Goal: Information Seeking & Learning: Learn about a topic

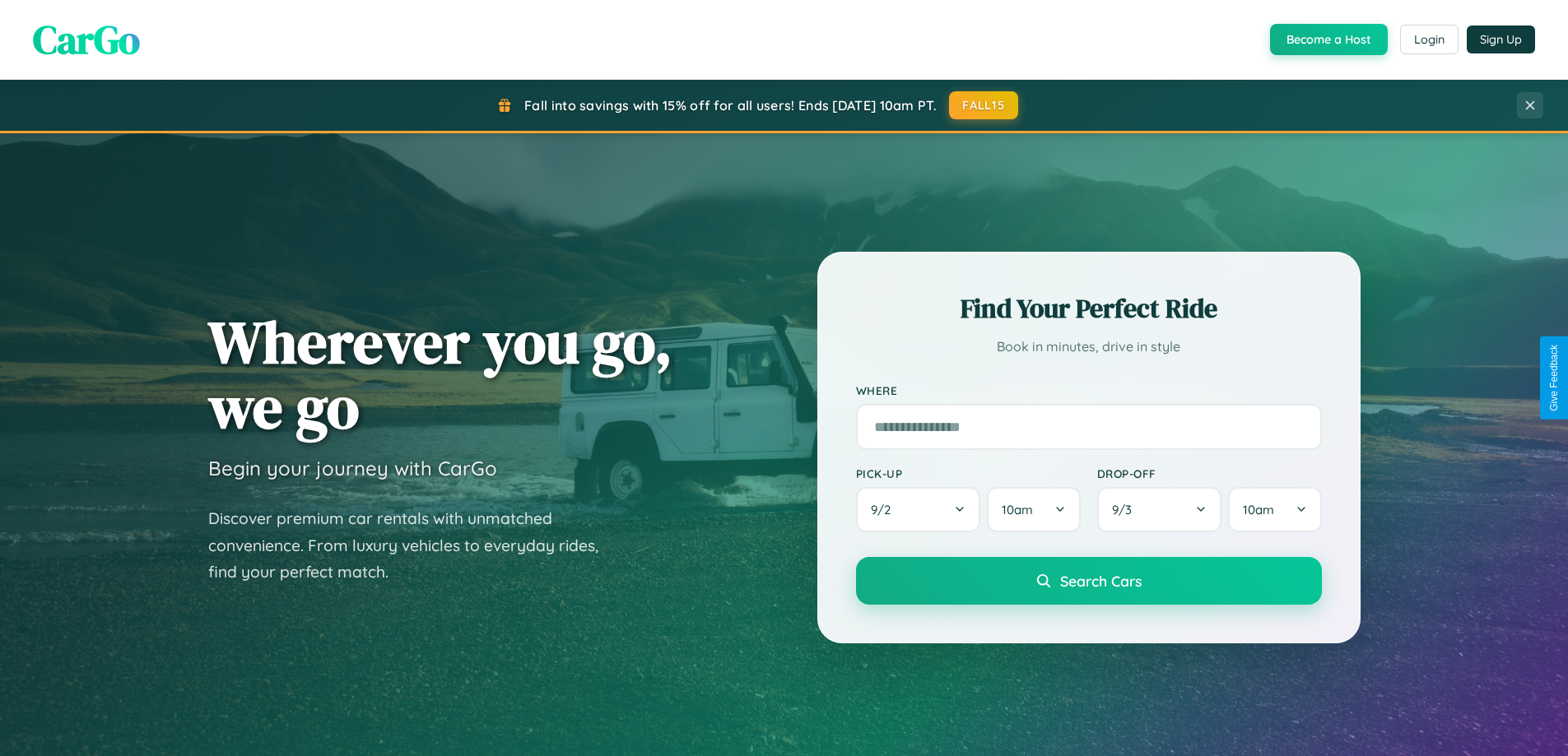
scroll to position [3167, 0]
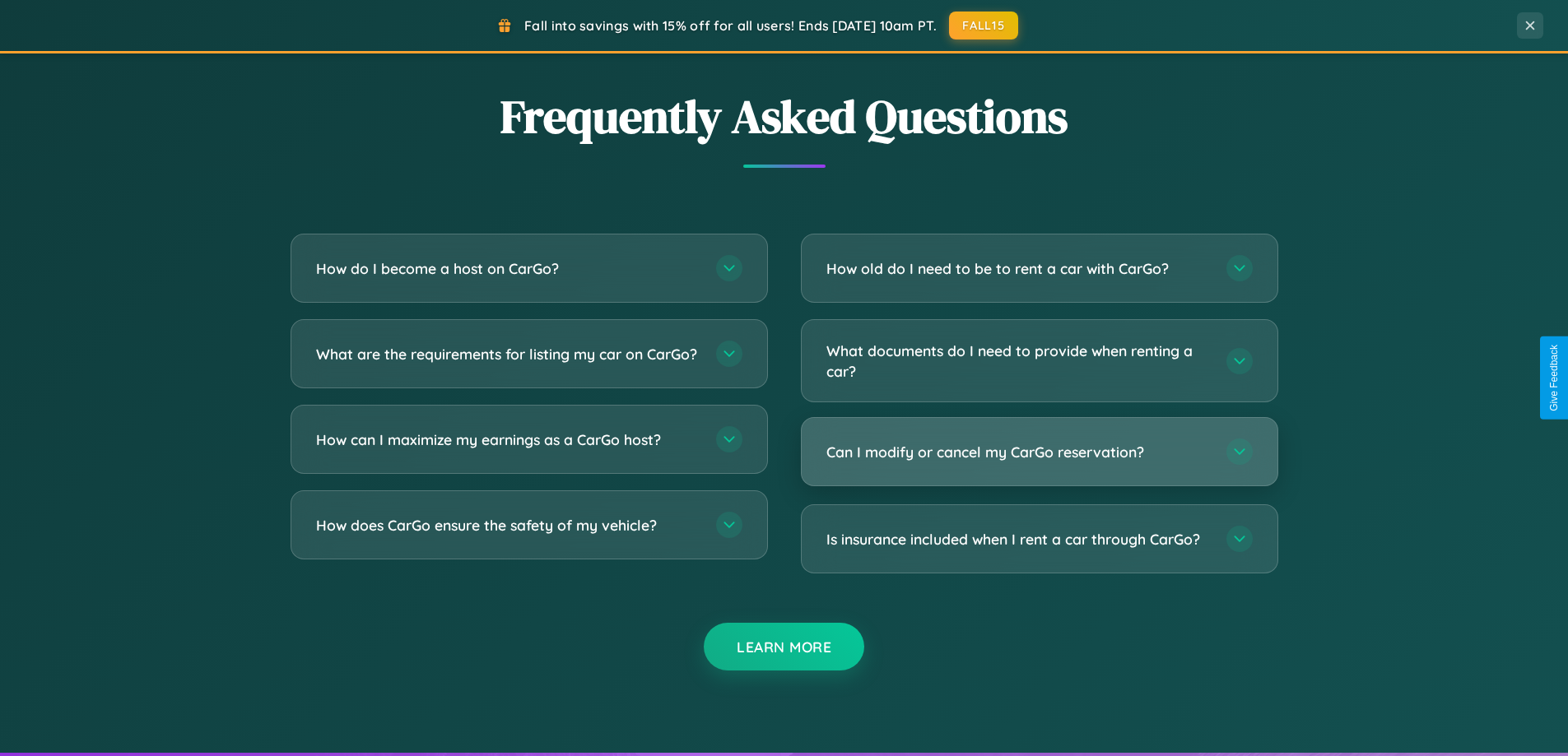
click at [1038, 452] on h3 "Can I modify or cancel my CarGo reservation?" at bounding box center [1017, 453] width 383 height 21
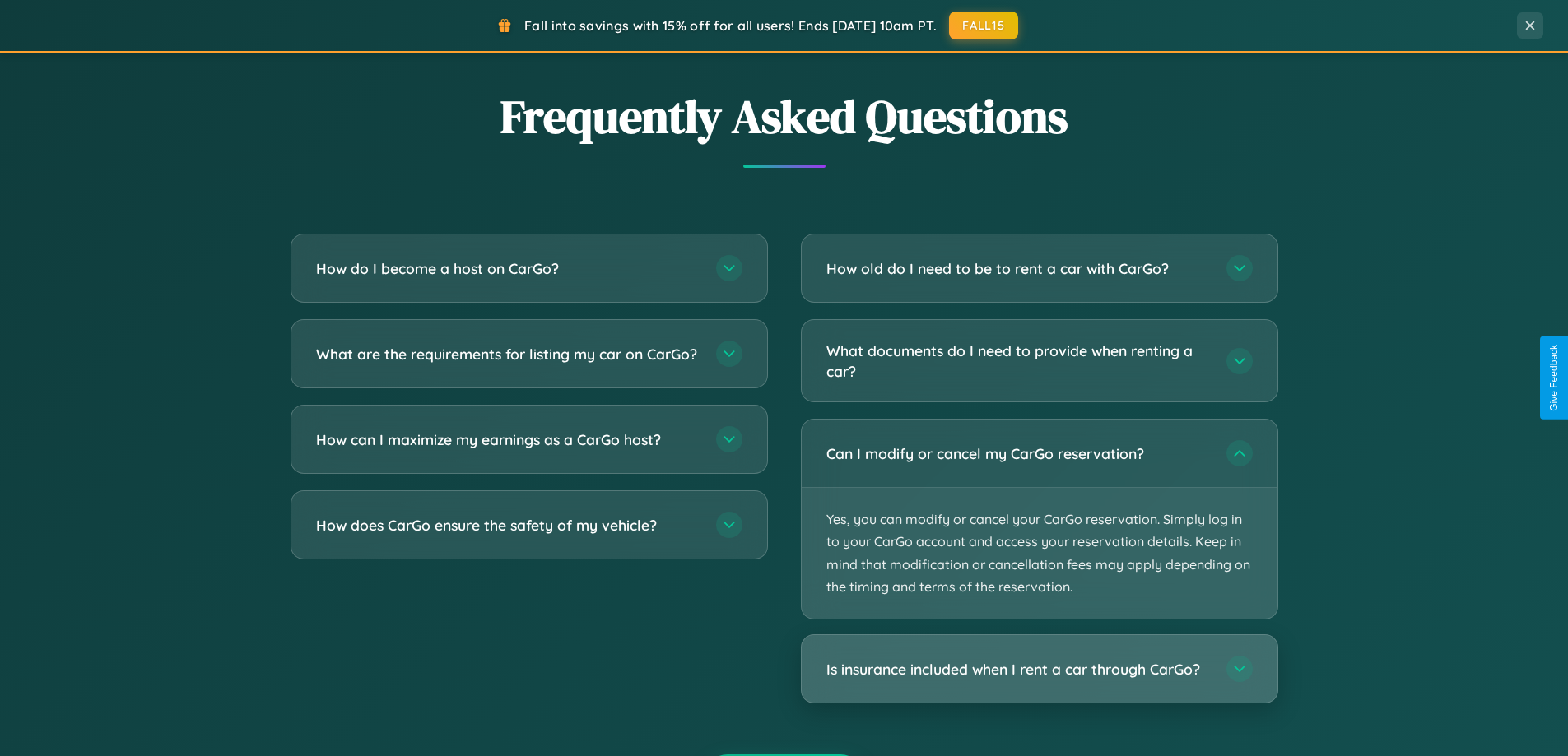
click at [1038, 670] on h3 "Is insurance included when I rent a car through CarGo?" at bounding box center [1017, 669] width 383 height 21
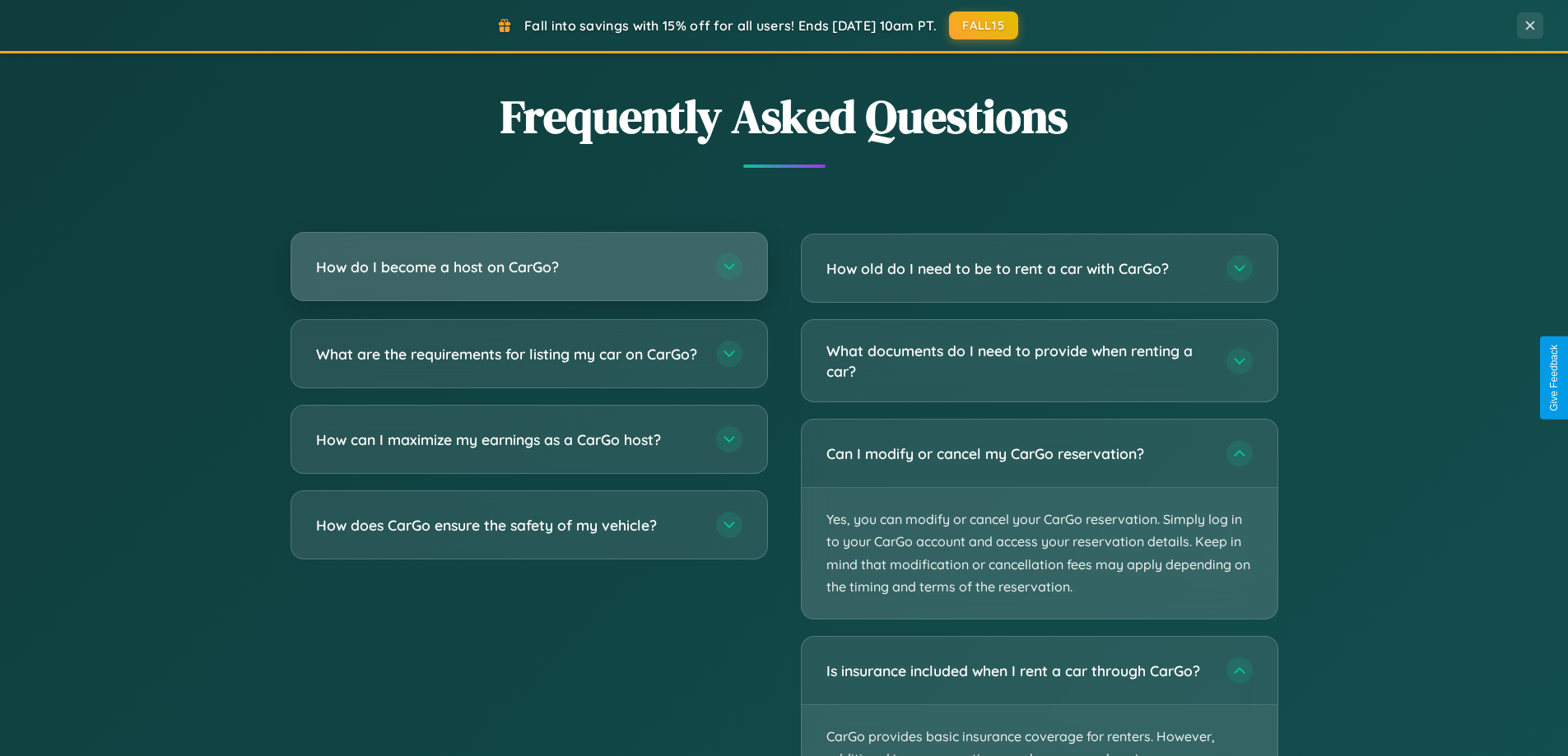
click at [529, 268] on h3 "How do I become a host on CarGo?" at bounding box center [507, 267] width 383 height 21
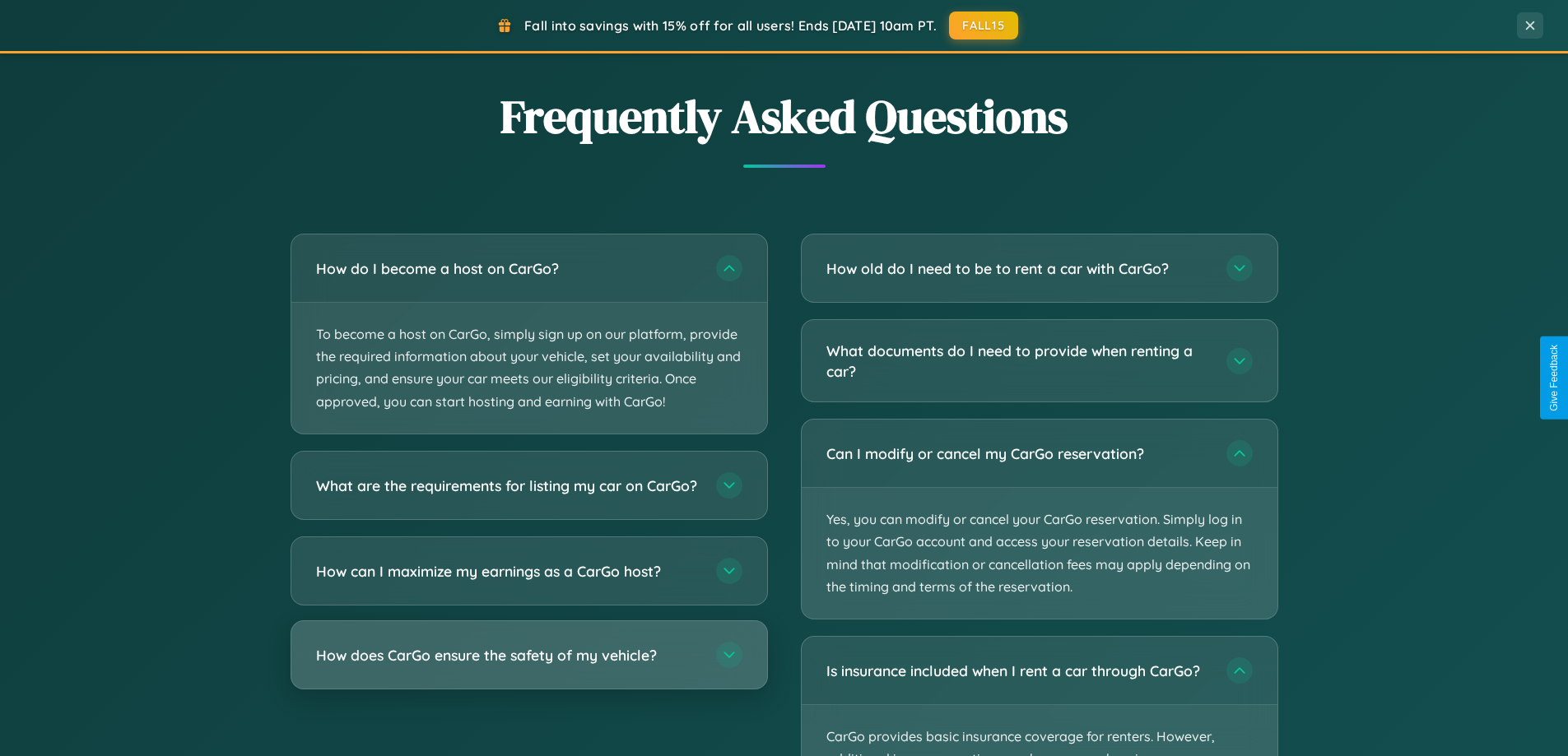
click at [529, 665] on h3 "How does CarGo ensure the safety of my vehicle?" at bounding box center [507, 655] width 383 height 21
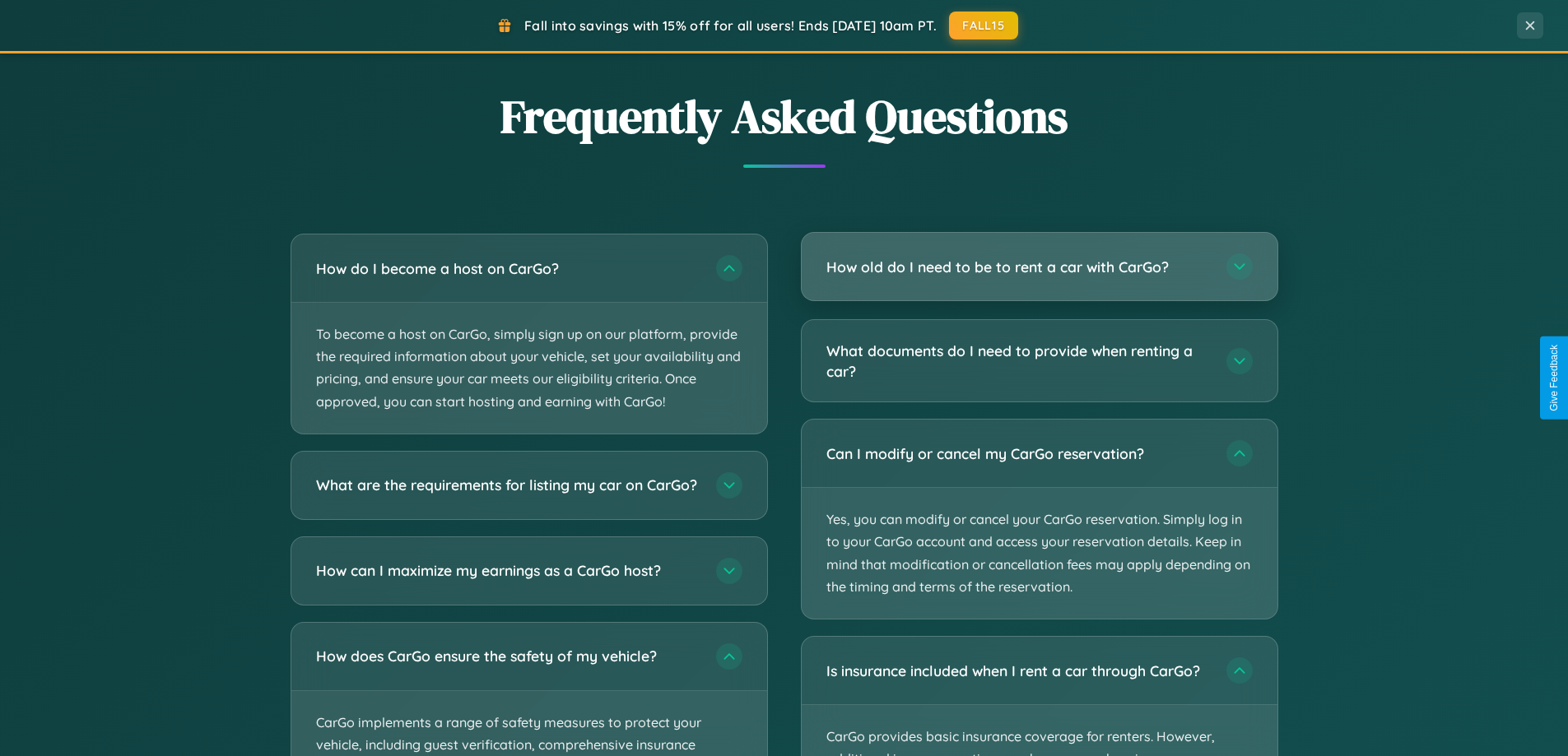
click at [1038, 266] on h3 "How old do I need to be to rent a car with CarGo?" at bounding box center [1017, 267] width 383 height 21
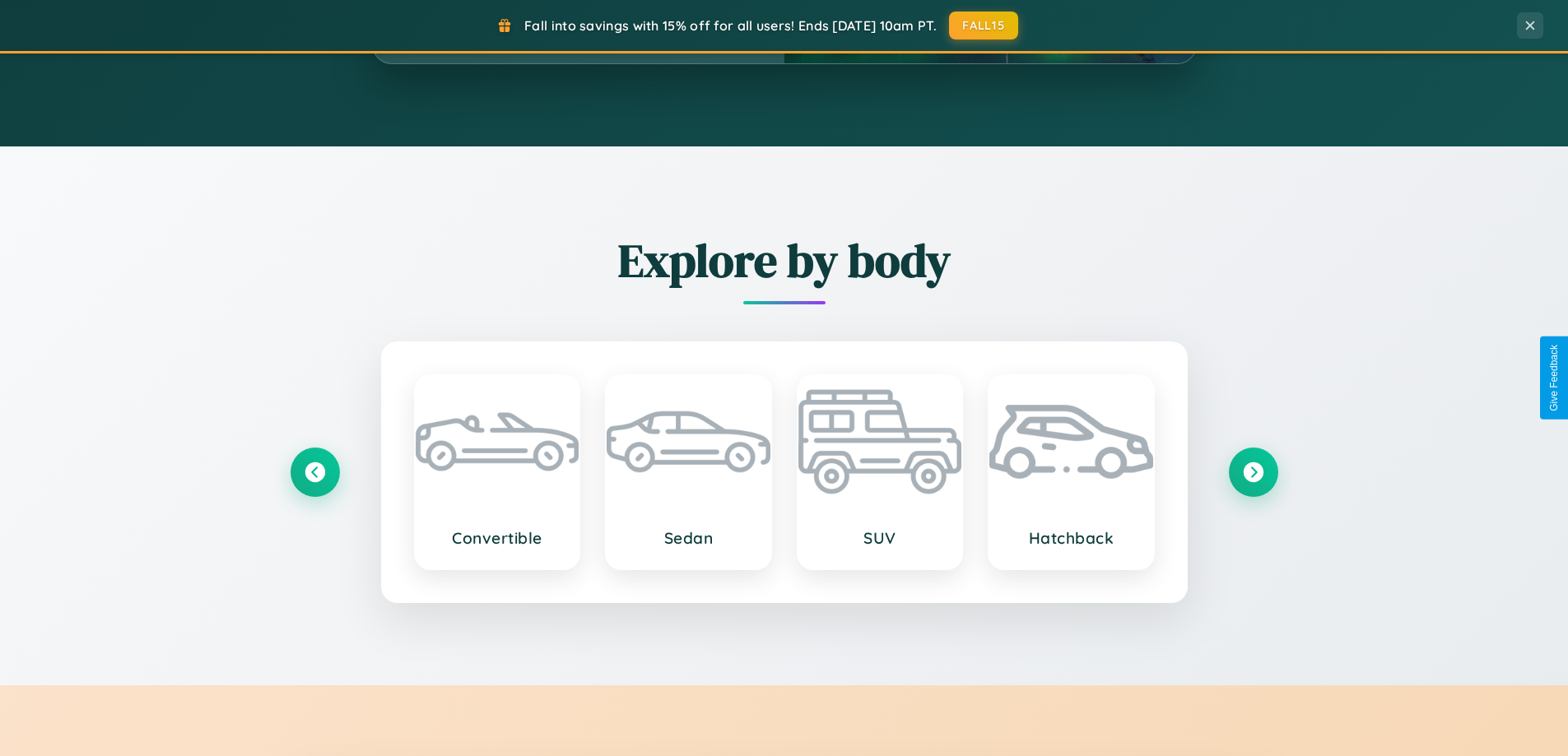
scroll to position [1133, 0]
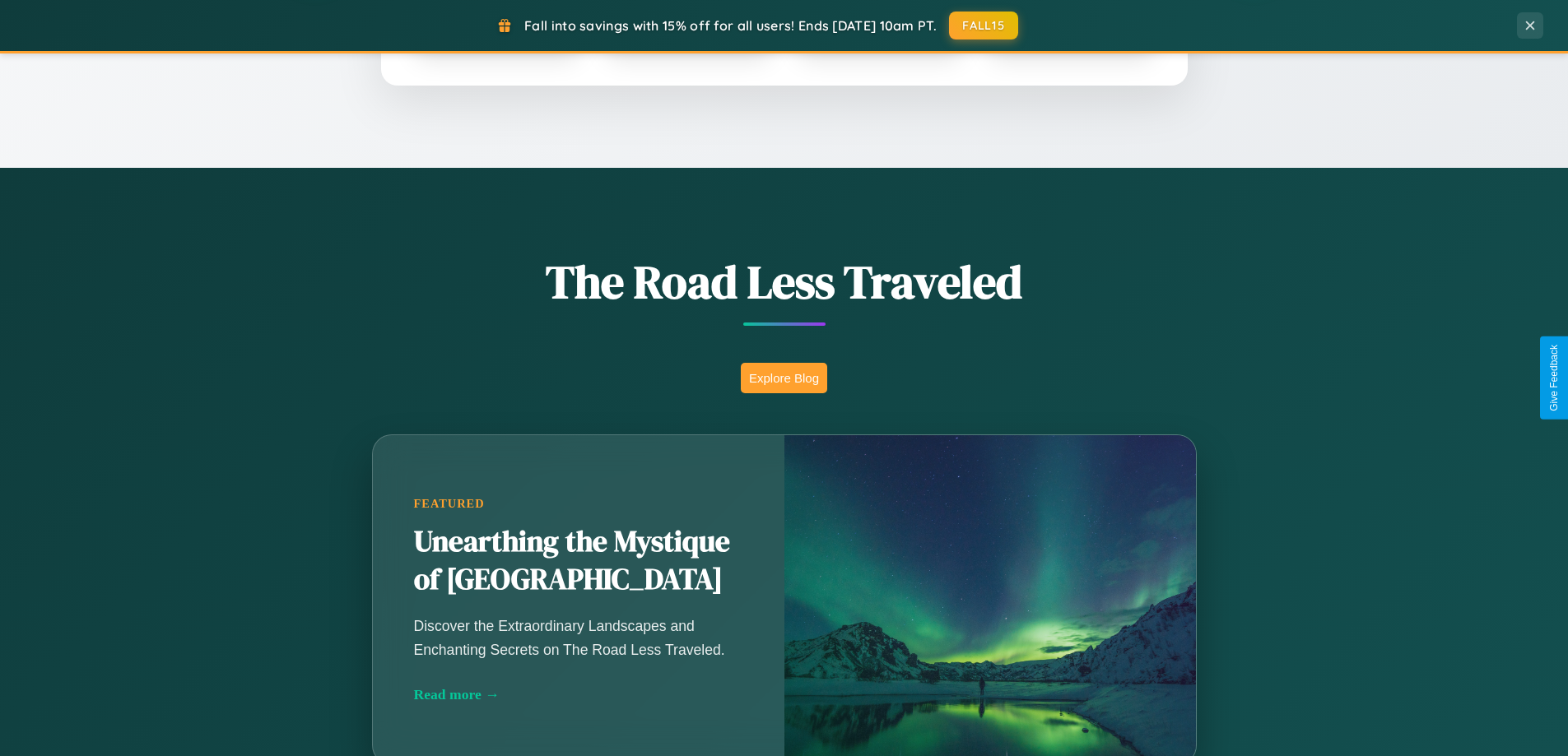
click at [784, 378] on button "Explore Blog" at bounding box center [784, 378] width 87 height 30
